Goal: Transaction & Acquisition: Purchase product/service

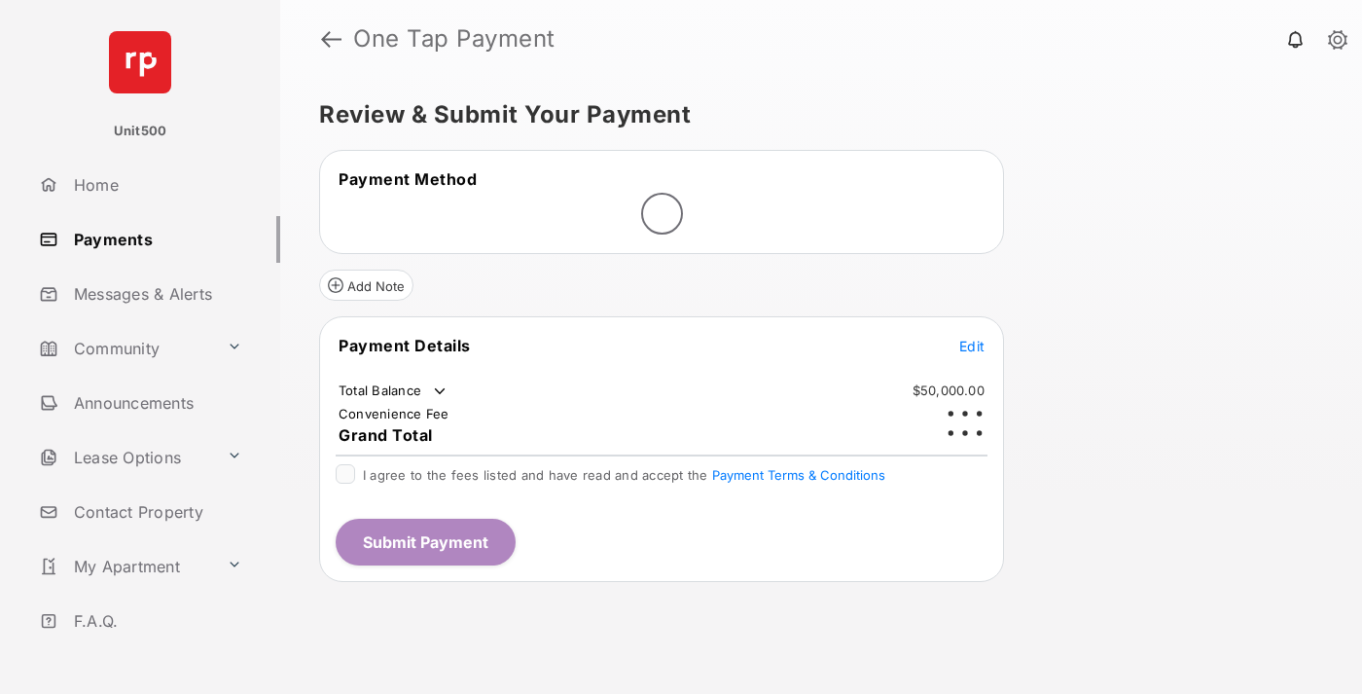
click at [972, 338] on span "Edit" at bounding box center [972, 346] width 25 height 17
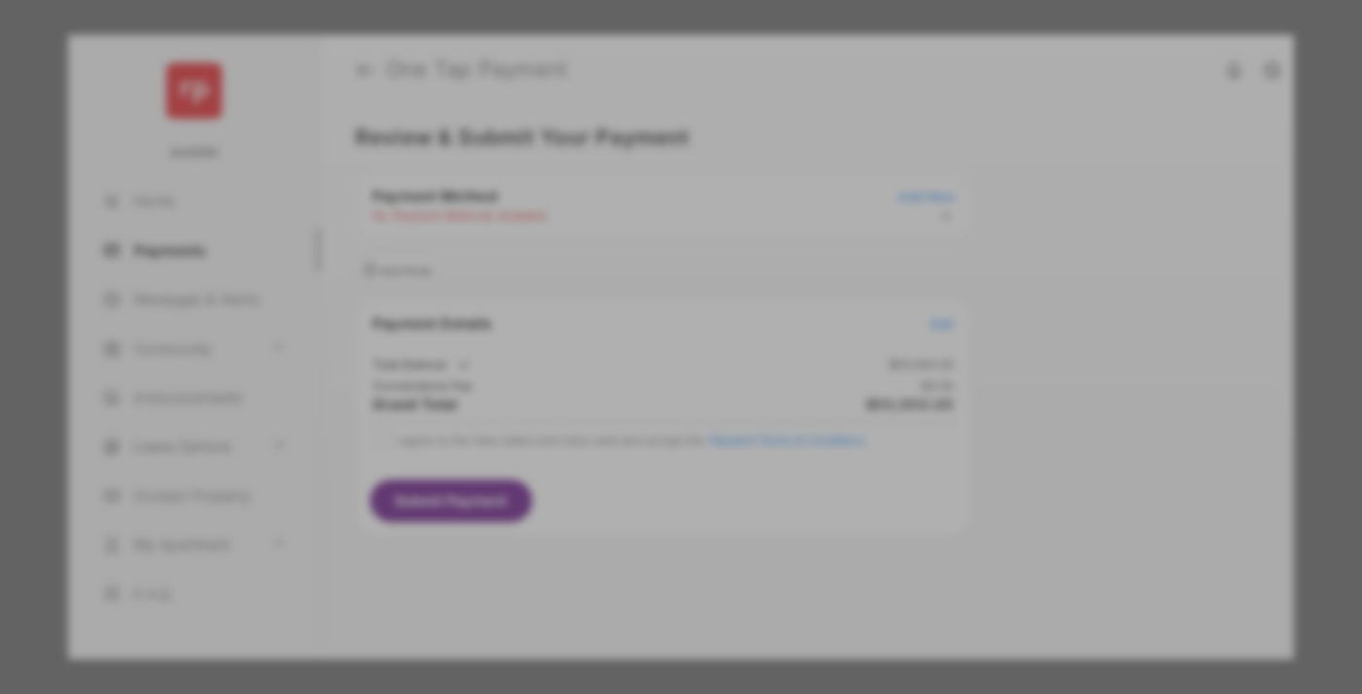
click at [645, 381] on div "Other Amount" at bounding box center [645, 391] width 315 height 33
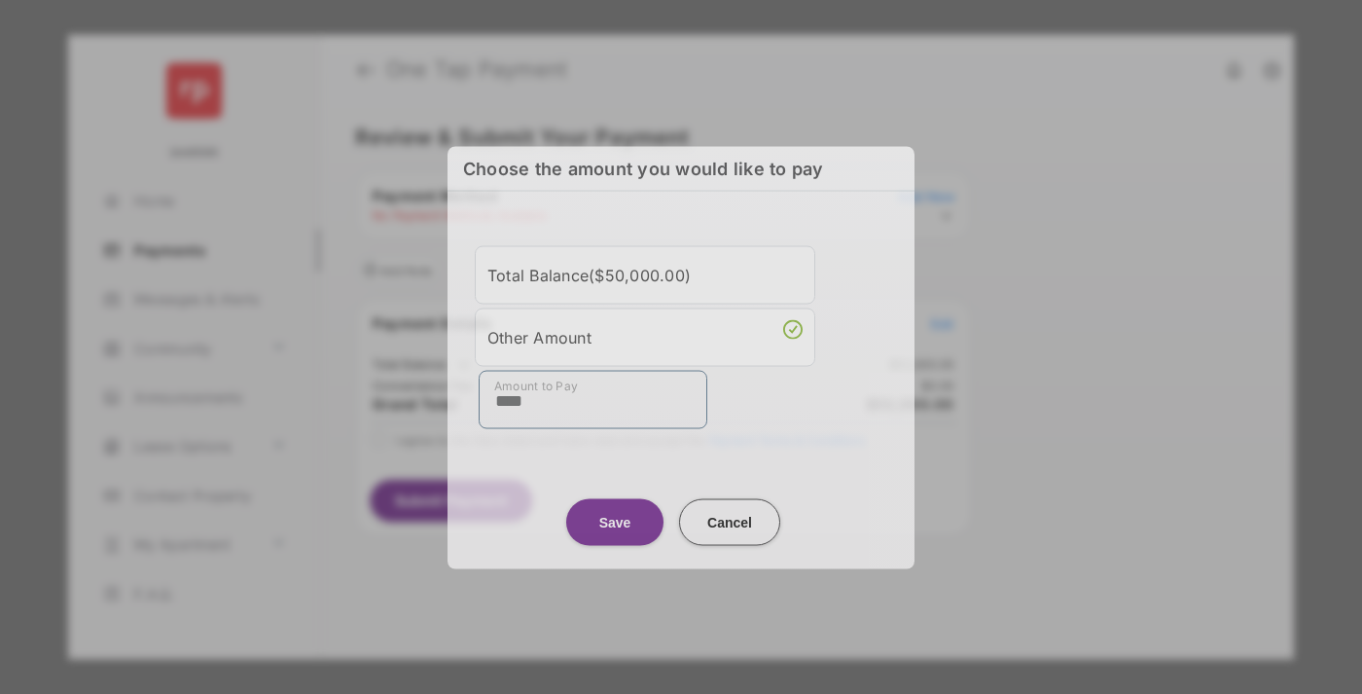
type input "****"
click at [615, 519] on button "Save" at bounding box center [614, 521] width 97 height 47
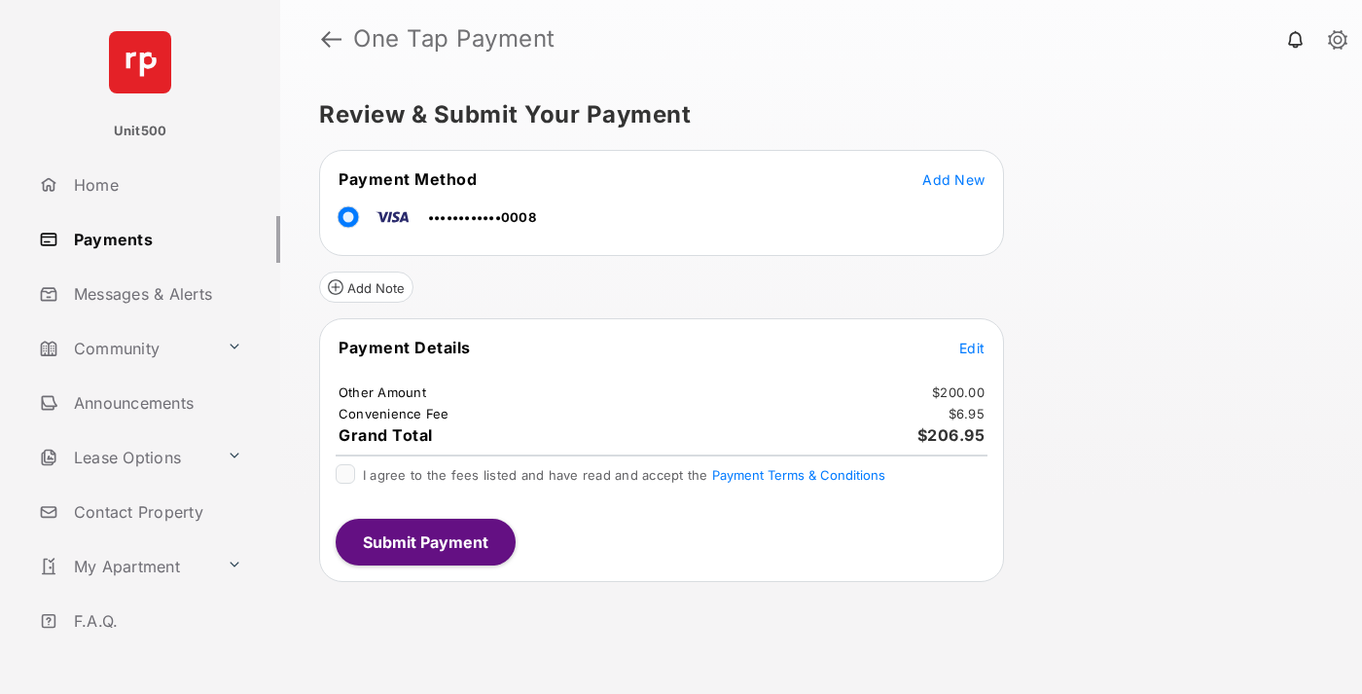
click at [972, 347] on span "Edit" at bounding box center [972, 348] width 25 height 17
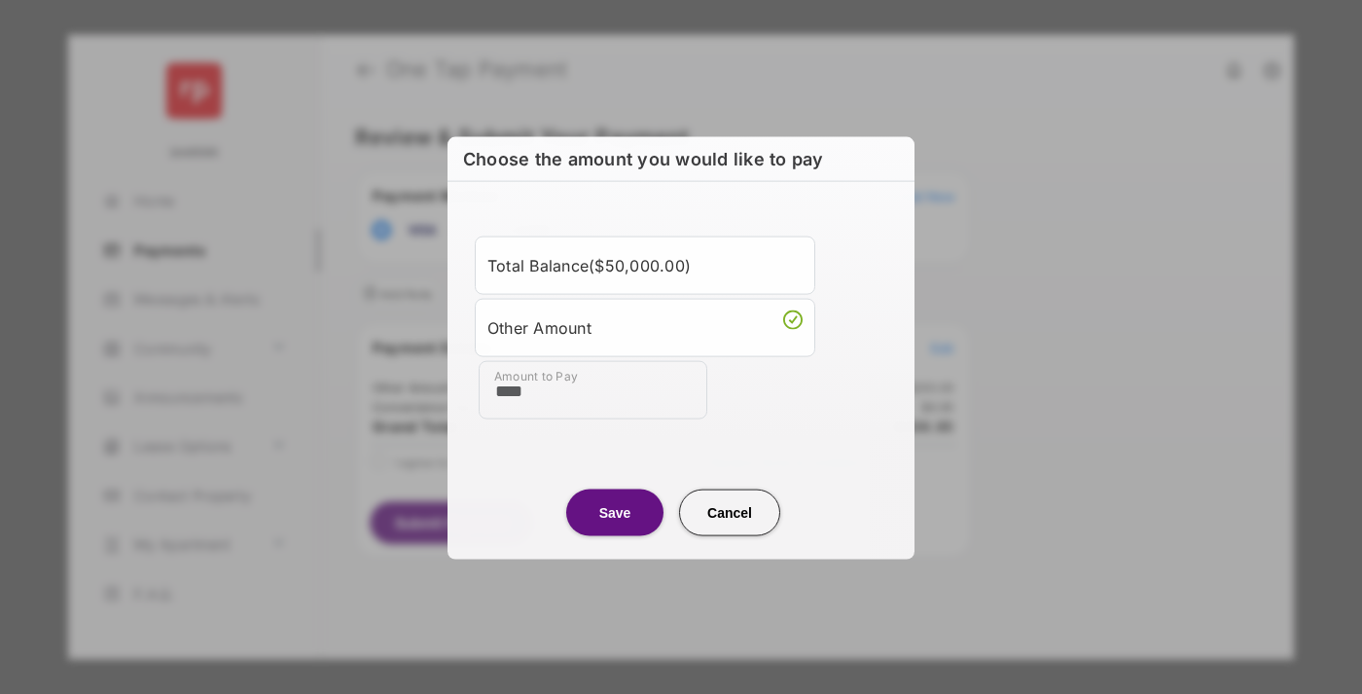
click at [615, 511] on button "Save" at bounding box center [614, 512] width 97 height 47
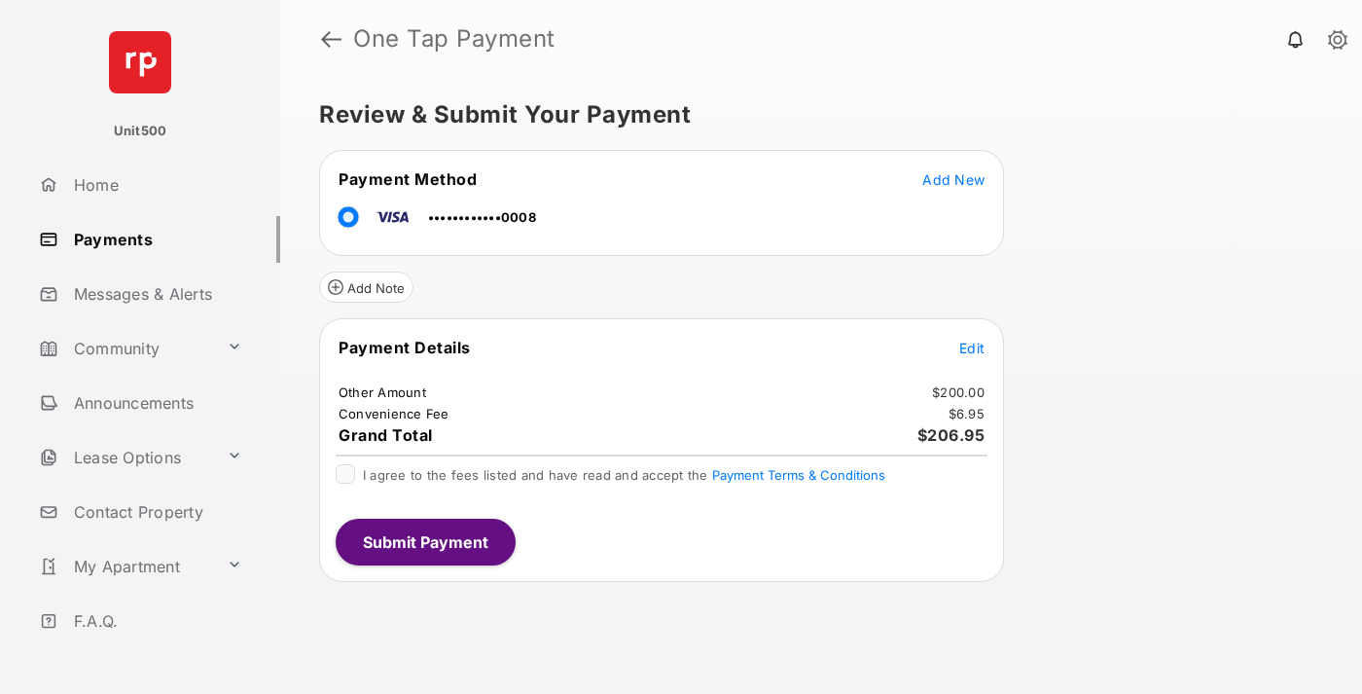
click at [424, 541] on button "Submit Payment" at bounding box center [426, 542] width 180 height 47
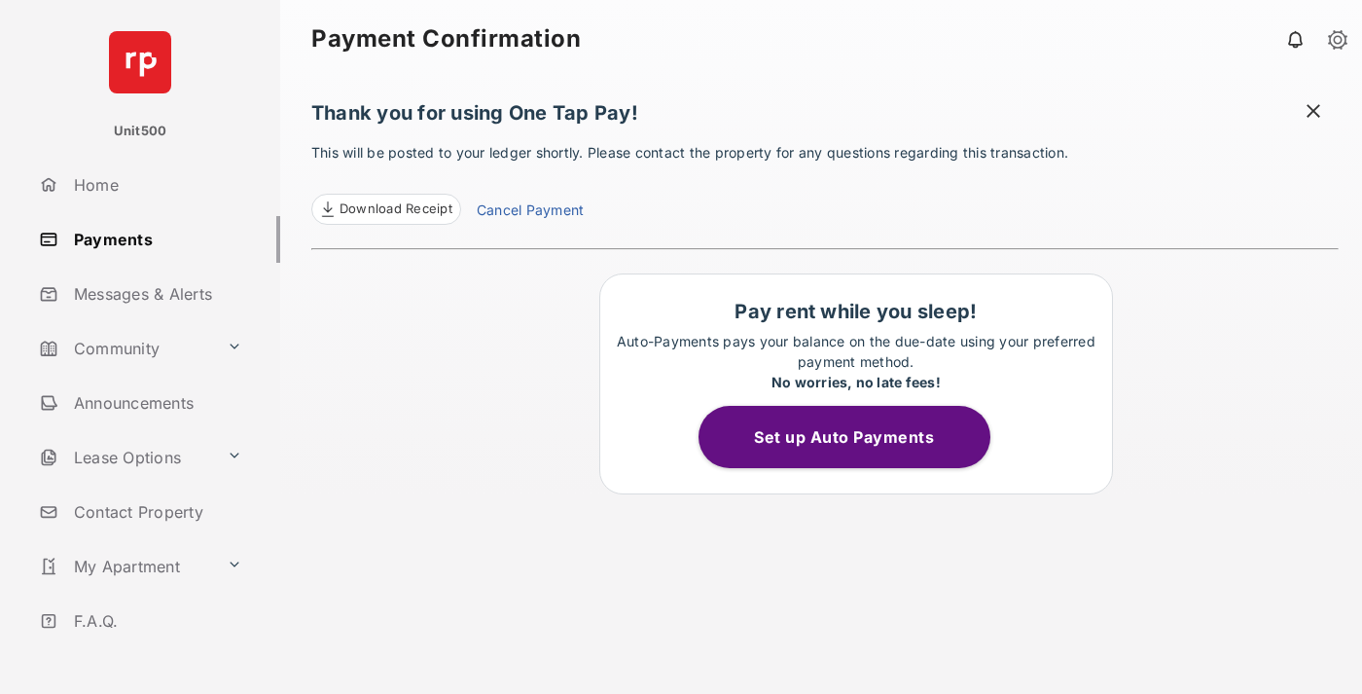
click at [1314, 113] on span at bounding box center [1313, 113] width 19 height 24
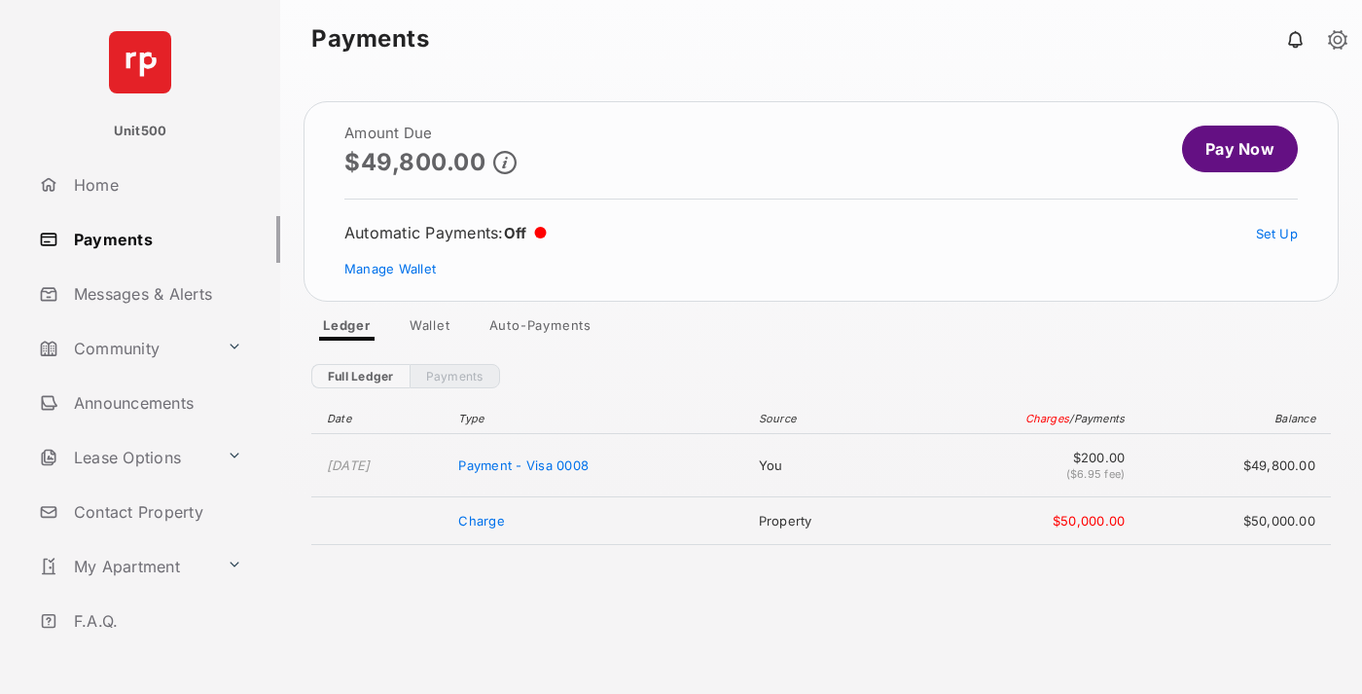
click at [390, 269] on link "Manage Wallet" at bounding box center [389, 269] width 91 height 16
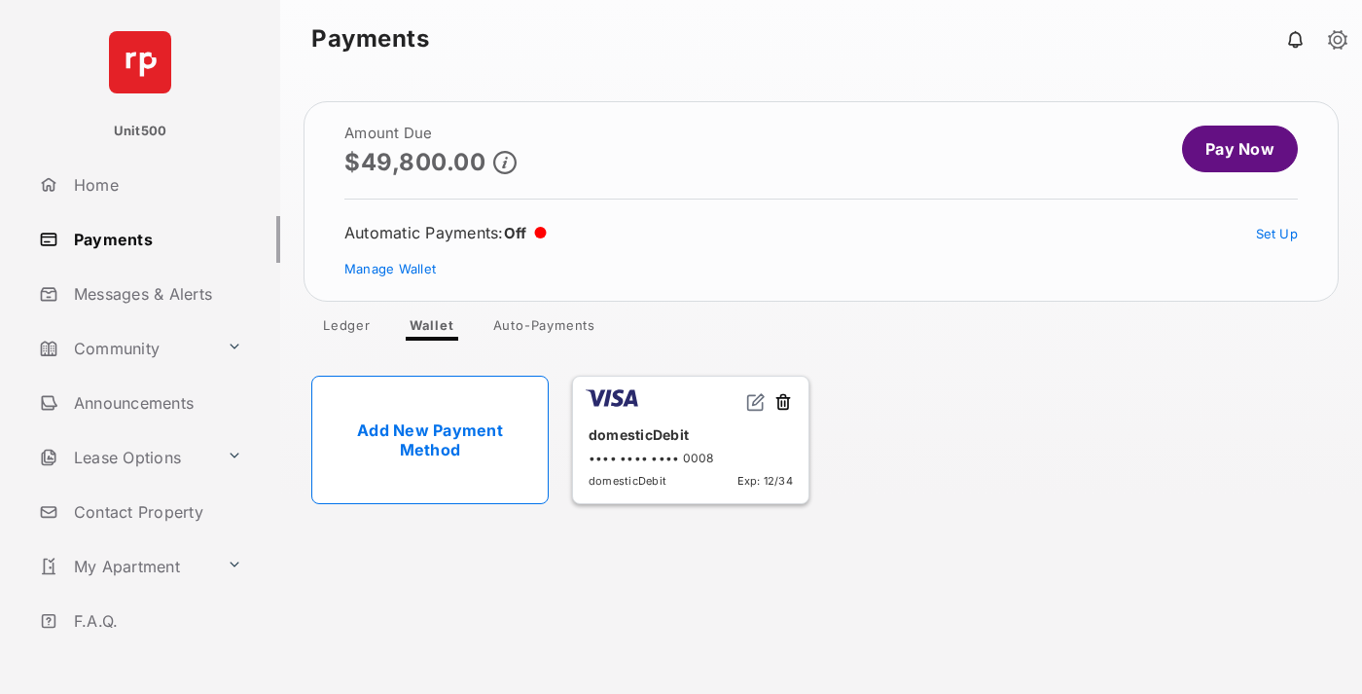
click at [783, 403] on button at bounding box center [783, 403] width 19 height 22
